Goal: Find specific page/section: Find specific page/section

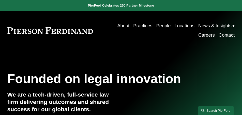
click at [215, 109] on link "Search this site" at bounding box center [216, 111] width 36 height 9
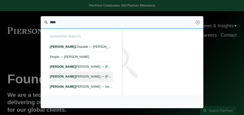
click at [61, 76] on em "Gregory" at bounding box center [63, 77] width 26 height 4
type input "****"
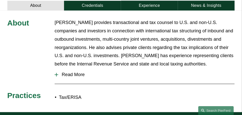
scroll to position [178, 0]
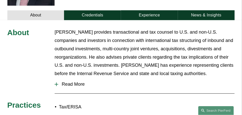
click at [67, 82] on span "Read More" at bounding box center [146, 85] width 176 height 6
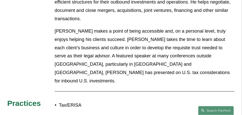
scroll to position [317, 0]
